Goal: Find specific page/section: Find specific page/section

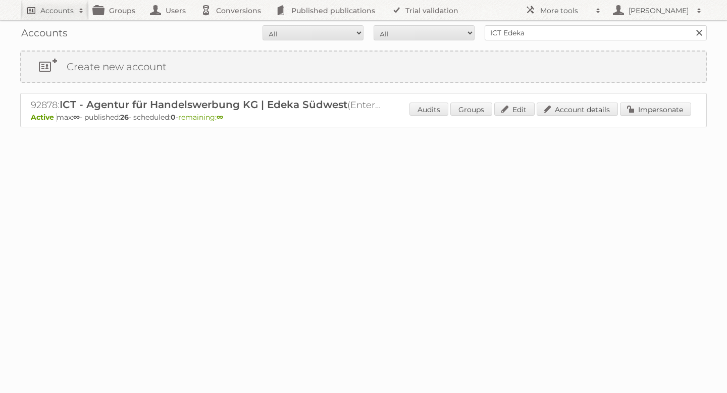
click at [67, 12] on h2 "Accounts" at bounding box center [56, 11] width 33 height 10
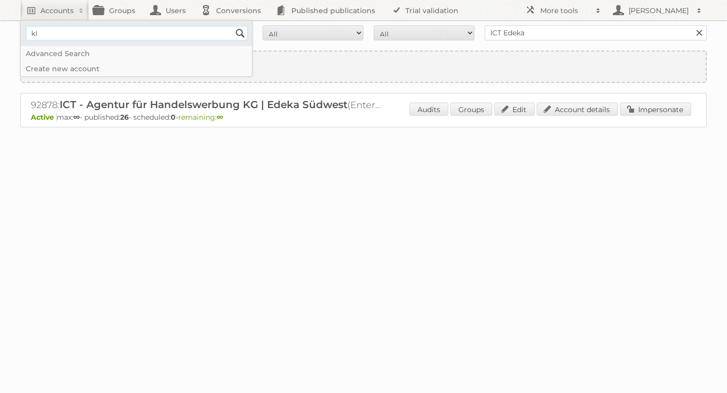
type input"] "Kik textil"
click at [240, 32] on input "Search" at bounding box center [240, 33] width 15 height 15
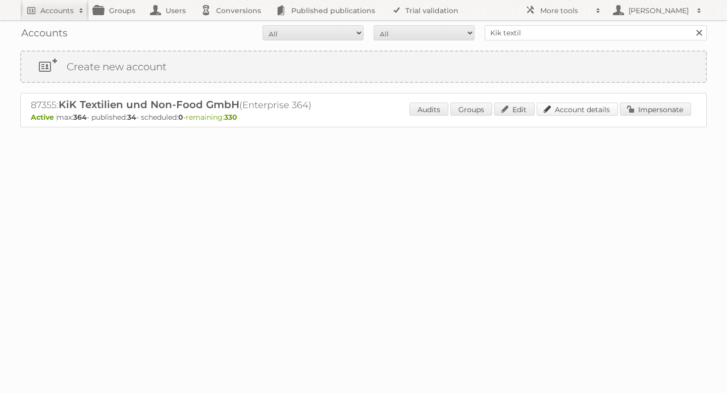
click at [598, 110] on link "Account details" at bounding box center [577, 108] width 81 height 13
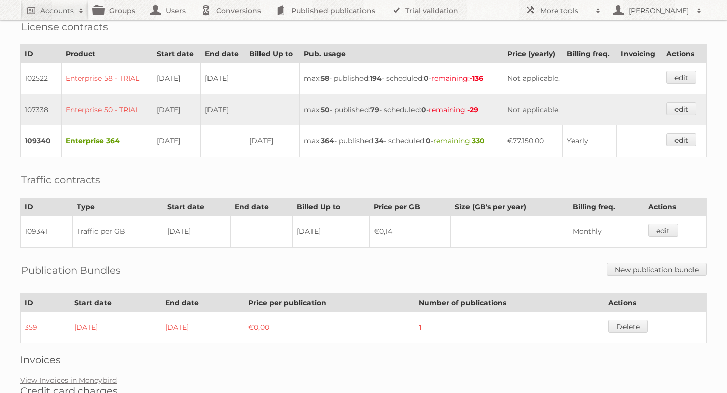
scroll to position [254, 0]
